Goal: Task Accomplishment & Management: Complete application form

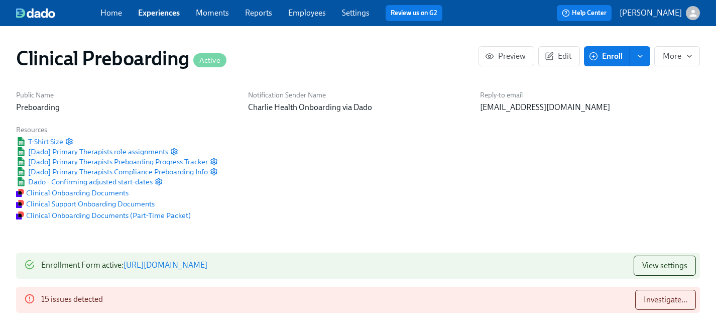
scroll to position [1075, 0]
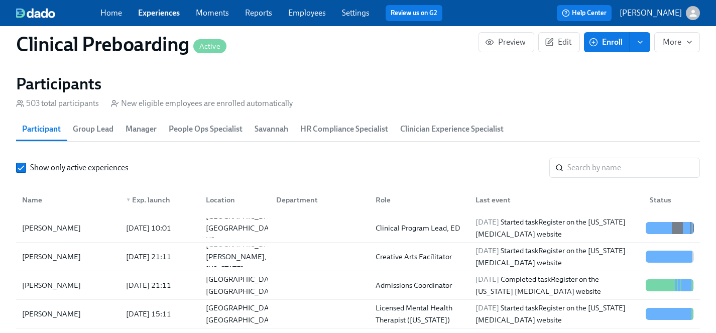
click at [166, 15] on link "Experiences" at bounding box center [159, 13] width 42 height 10
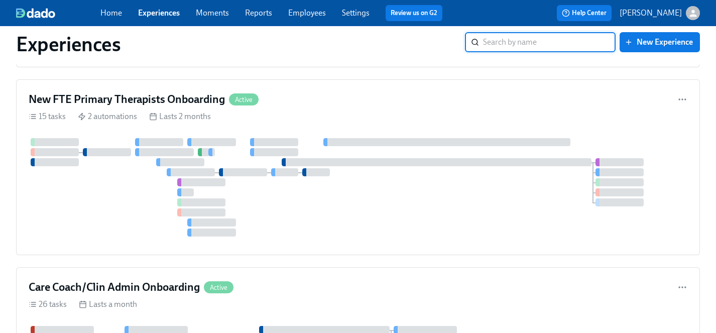
scroll to position [3804, 0]
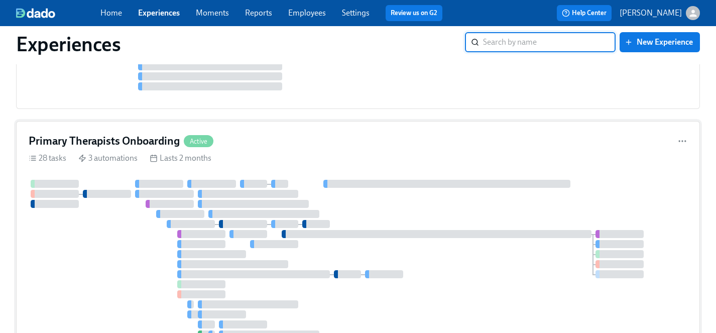
click at [104, 267] on div at bounding box center [358, 259] width 659 height 159
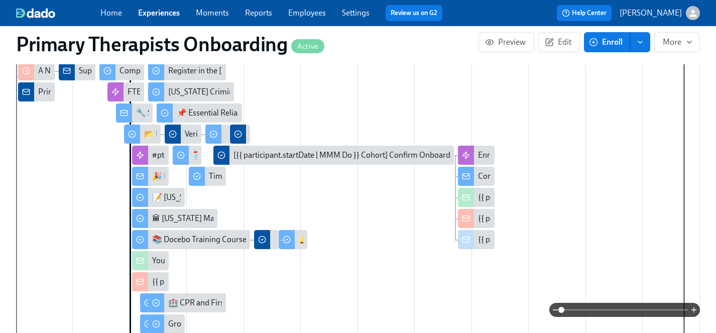
scroll to position [1086, 0]
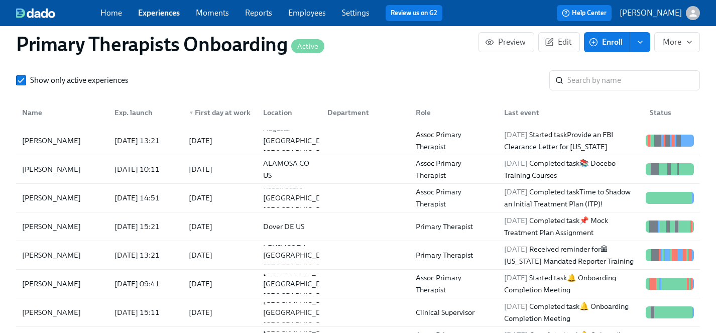
scroll to position [1105, 0]
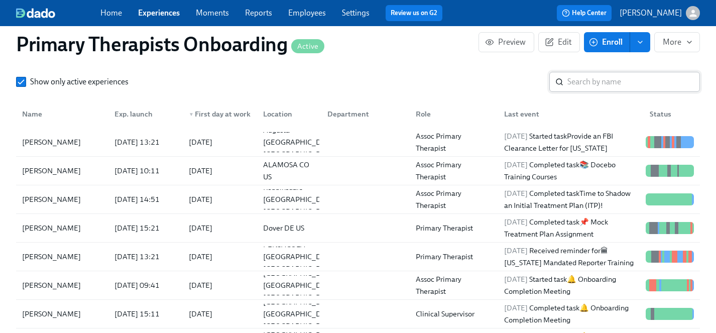
click at [587, 72] on input "search" at bounding box center [633, 82] width 133 height 20
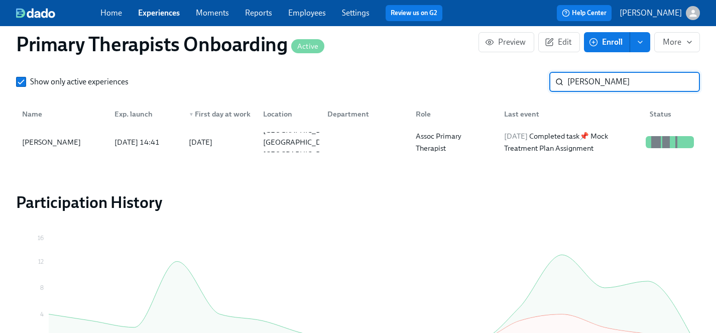
scroll to position [1090, 0]
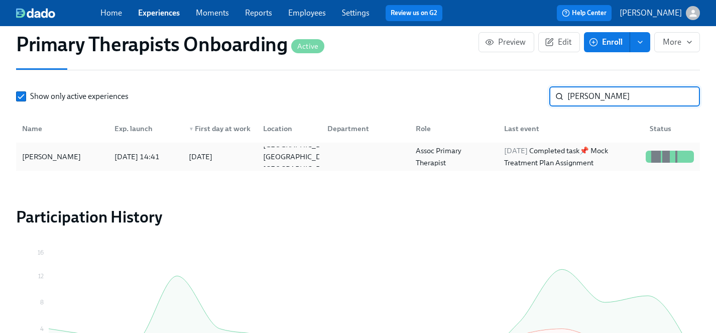
type input "barbara"
click at [73, 151] on div "Barbara Wormington" at bounding box center [51, 157] width 67 height 12
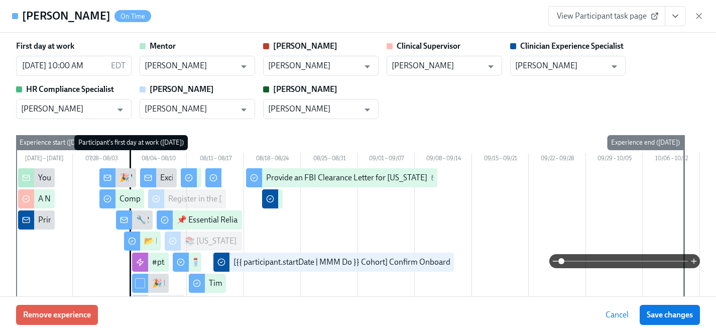
click at [670, 19] on icon "View task page" at bounding box center [675, 16] width 10 height 10
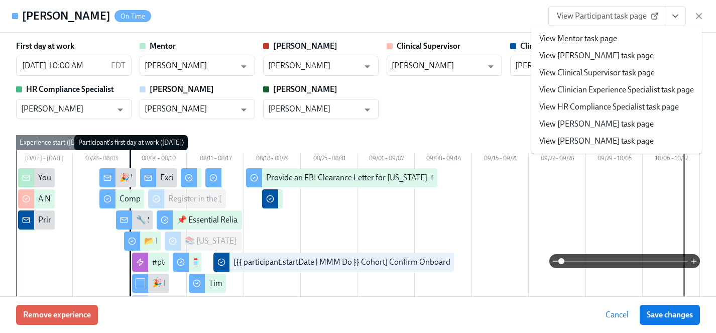
click at [582, 88] on link "View Clinician Experience Specialist task page" at bounding box center [616, 89] width 155 height 11
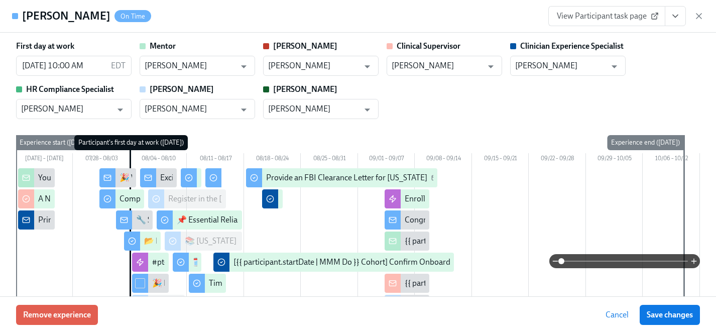
scroll to position [0, 11685]
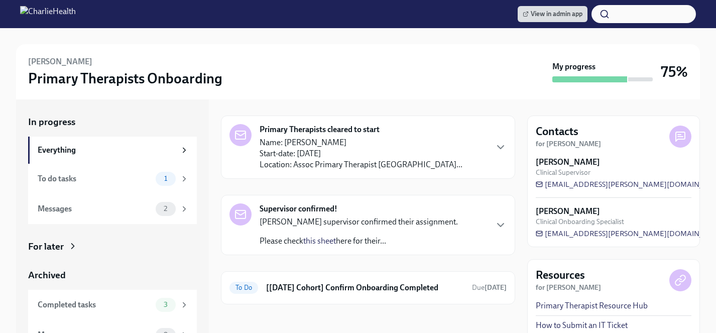
scroll to position [25, 0]
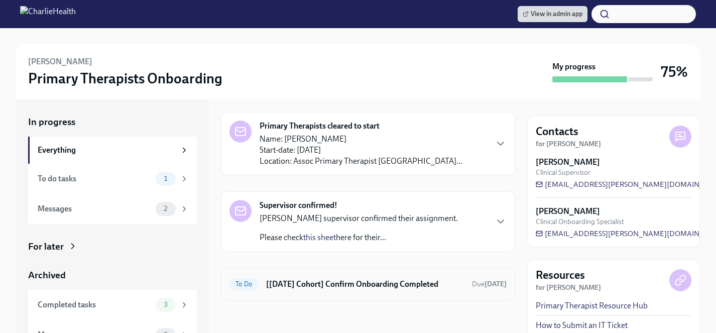
click at [332, 282] on h6 "[[DATE] Cohort] Confirm Onboarding Completed" at bounding box center [365, 284] width 198 height 11
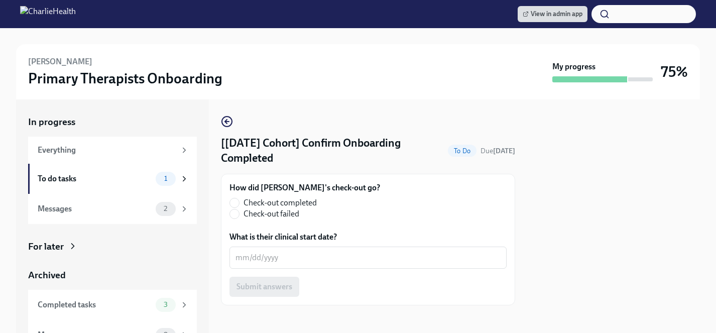
click at [297, 205] on span "Check-out completed" at bounding box center [280, 202] width 73 height 11
click at [239, 205] on input "Check-out completed" at bounding box center [234, 202] width 9 height 9
radio input "true"
click at [284, 254] on textarea "What is their clinical start date?" at bounding box center [368, 258] width 265 height 12
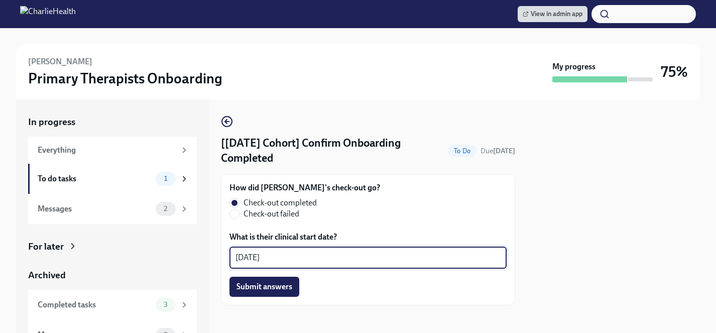
click at [257, 255] on textarea "09/05/2025" at bounding box center [368, 258] width 265 height 12
type textarea "09/04/2025"
click at [268, 285] on span "Submit answers" at bounding box center [265, 287] width 56 height 10
